Goal: Task Accomplishment & Management: Complete application form

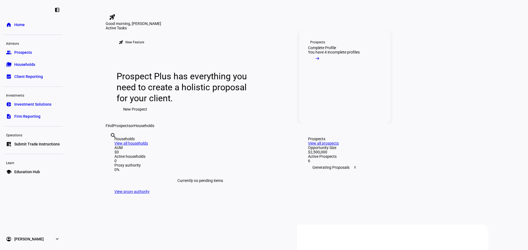
click at [336, 124] on link "Prospects Complete Profile You have 4 incomplete profiles arrow_right_alt" at bounding box center [344, 76] width 91 height 93
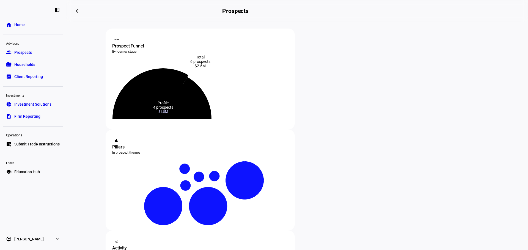
click at [158, 113] on icon at bounding box center [150, 93] width 76 height 51
click at [174, 119] on icon at bounding box center [162, 99] width 79 height 40
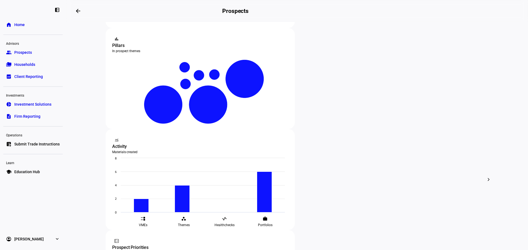
scroll to position [103, 0]
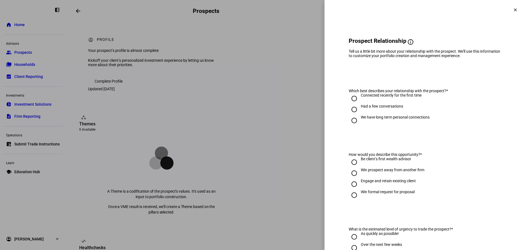
click at [349, 124] on input "We have long term personal connections" at bounding box center [354, 120] width 11 height 11
radio input "true"
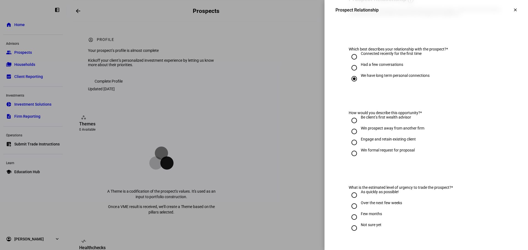
scroll to position [52, 0]
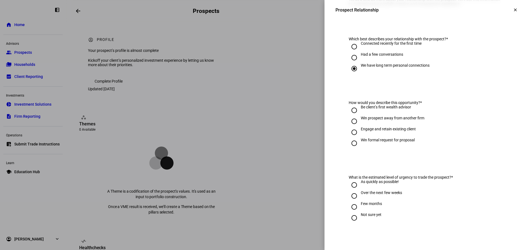
click at [349, 116] on input "Be client’s first wealth advisor" at bounding box center [354, 110] width 11 height 11
radio input "true"
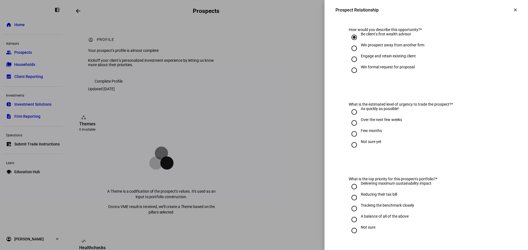
click at [349, 118] on input "As quickly as possible!" at bounding box center [354, 112] width 11 height 11
radio input "true"
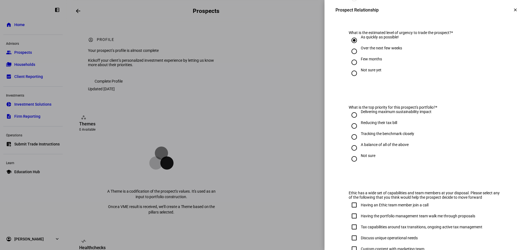
scroll to position [196, 0]
click at [351, 120] on input "Delivering maximum sustainability impact" at bounding box center [354, 115] width 11 height 11
radio input "true"
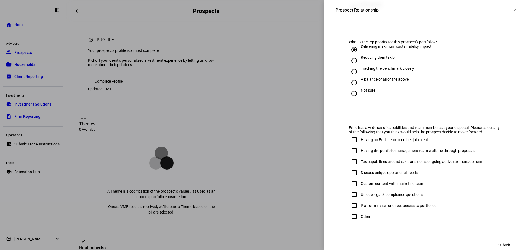
scroll to position [279, 0]
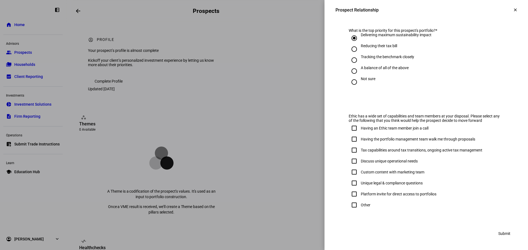
click at [349, 127] on input "Having an Ethic team member join a call" at bounding box center [354, 128] width 11 height 11
checkbox input "true"
click at [506, 235] on span at bounding box center [504, 233] width 25 height 11
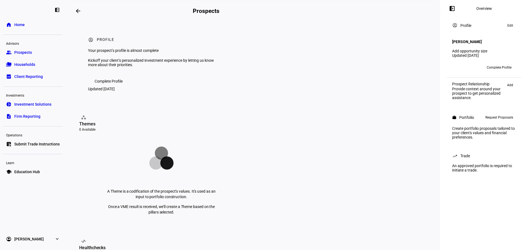
click at [492, 65] on span "Complete Profile" at bounding box center [499, 67] width 25 height 9
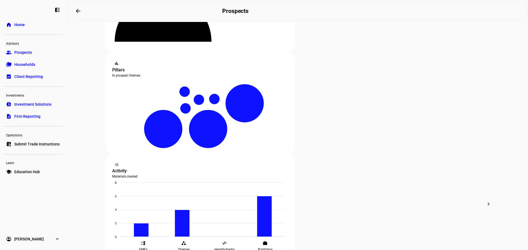
scroll to position [85, 0]
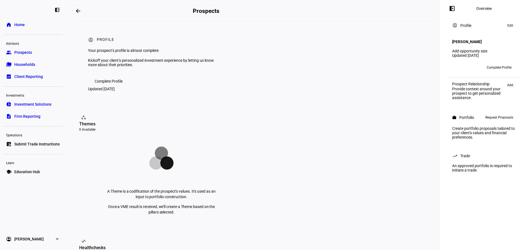
click at [491, 117] on span "Request Proposals" at bounding box center [499, 117] width 28 height 7
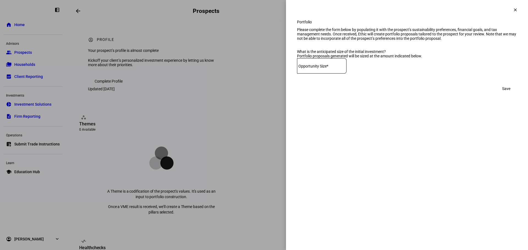
click at [310, 74] on div at bounding box center [321, 65] width 49 height 15
type input "250,000"
click at [509, 94] on span "Save" at bounding box center [506, 88] width 8 height 11
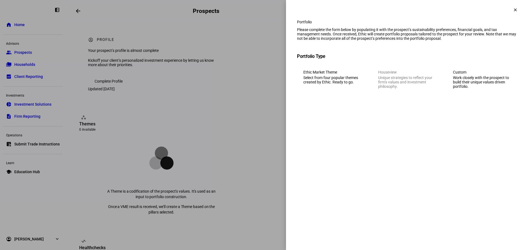
click at [477, 89] on div "Work closely with the prospect to build their unique values driven portfolio." at bounding box center [482, 82] width 58 height 13
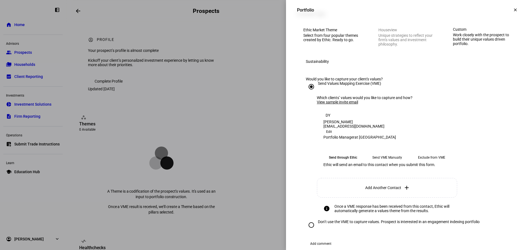
scroll to position [107, 0]
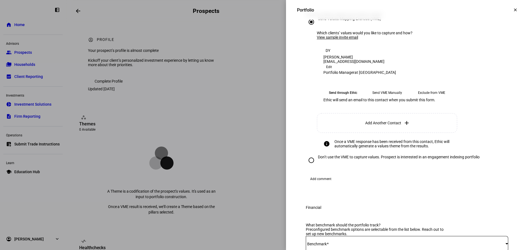
click at [381, 98] on eth-mega-radio-button "Send VME Manually" at bounding box center [387, 93] width 40 height 10
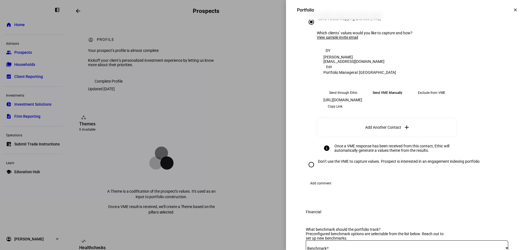
click at [342, 111] on span "Copy Link" at bounding box center [335, 106] width 15 height 9
click at [513, 10] on mat-icon "clear" at bounding box center [515, 9] width 5 height 5
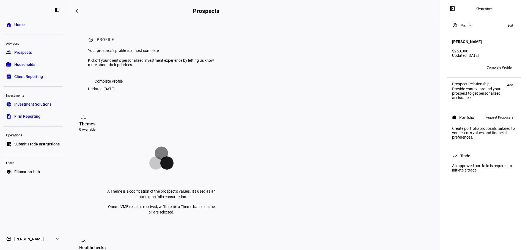
click at [23, 52] on span "Prospects" at bounding box center [23, 52] width 18 height 5
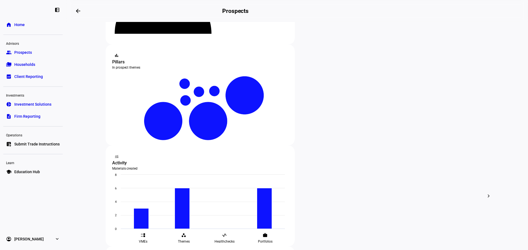
scroll to position [86, 0]
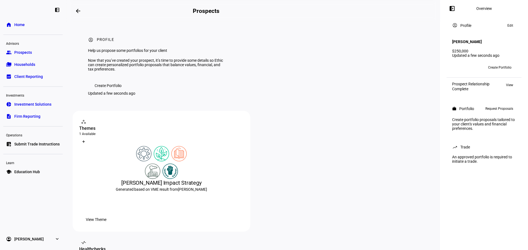
drag, startPoint x: 527, startPoint y: 202, endPoint x: 288, endPoint y: 240, distance: 242.2
click at [526, 234] on div "left_panel_open Overview account_circle Profile Edit [PERSON_NAME] $250,000 Upd…" at bounding box center [484, 125] width 88 height 250
click at [191, 179] on div at bounding box center [161, 171] width 164 height 15
click at [155, 179] on img at bounding box center [152, 171] width 15 height 15
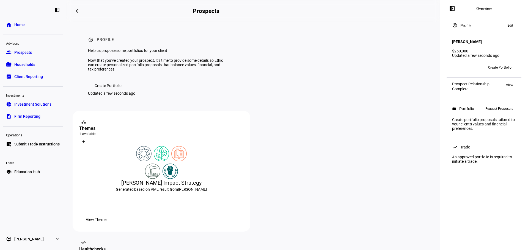
click at [156, 187] on div "[PERSON_NAME] Impact Strategy" at bounding box center [161, 183] width 164 height 8
drag, startPoint x: 156, startPoint y: 213, endPoint x: 158, endPoint y: 218, distance: 5.7
click at [156, 187] on div "[PERSON_NAME] Impact Strategy" at bounding box center [161, 183] width 164 height 8
click at [159, 192] on div "Generated based on VME result from [PERSON_NAME]" at bounding box center [161, 189] width 164 height 5
click at [160, 192] on div "Generated based on VME result from [PERSON_NAME]" at bounding box center [161, 189] width 164 height 5
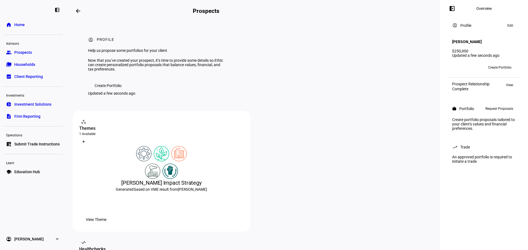
click at [160, 192] on div "Generated based on VME result from [PERSON_NAME]" at bounding box center [161, 189] width 164 height 5
click at [97, 179] on div at bounding box center [161, 171] width 164 height 15
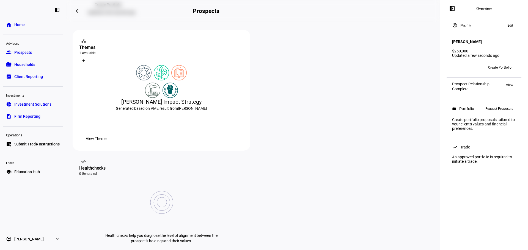
scroll to position [85, 0]
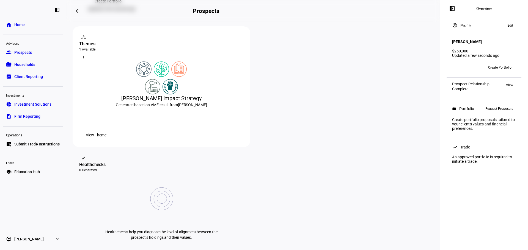
click at [106, 141] on span "View Theme" at bounding box center [96, 135] width 21 height 11
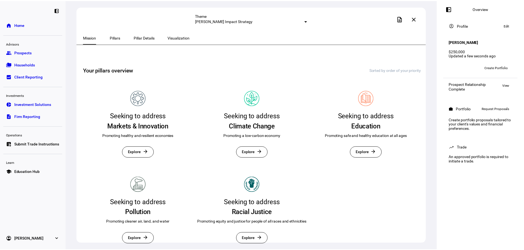
scroll to position [59, 0]
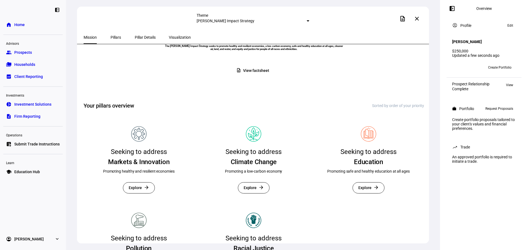
click at [256, 76] on span "View factsheet" at bounding box center [256, 70] width 26 height 11
